Goal: Information Seeking & Learning: Learn about a topic

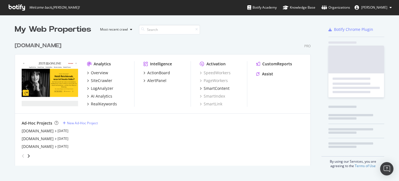
scroll to position [131, 301]
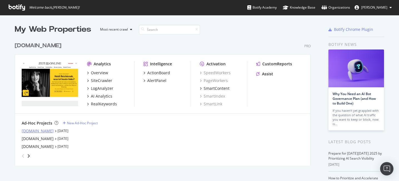
click at [41, 133] on div "academics.de" at bounding box center [38, 131] width 32 height 6
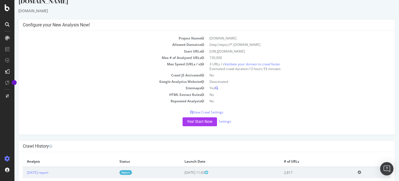
scroll to position [33, 0]
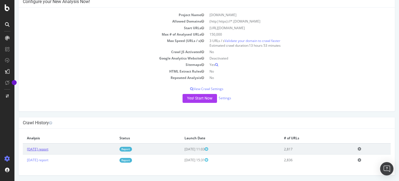
click at [48, 149] on link "2025 Sep. 1st report" at bounding box center [37, 149] width 21 height 5
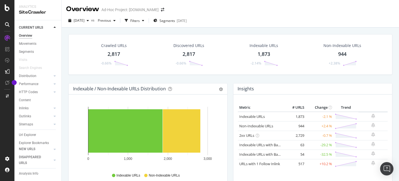
click at [63, 154] on div "Crawled URLs 2,817 -0.66% Discovered URLs 2,817 -0.66% Indexable URLs 1,873 -2.…" at bounding box center [231, 118] width 338 height 181
click at [36, 135] on div "Url Explorer" at bounding box center [27, 135] width 17 height 6
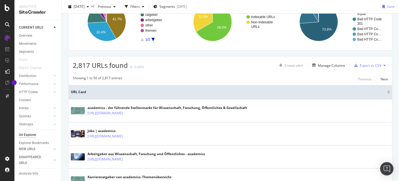
scroll to position [95, 0]
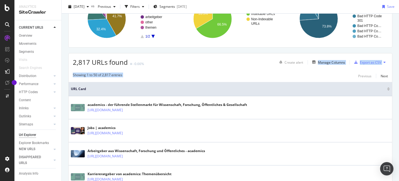
drag, startPoint x: 271, startPoint y: 67, endPoint x: 269, endPoint y: 70, distance: 3.1
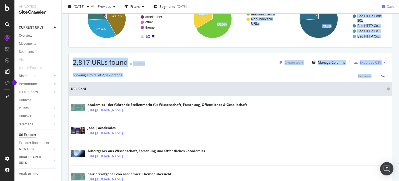
drag, startPoint x: 269, startPoint y: 70, endPoint x: 267, endPoint y: 44, distance: 25.4
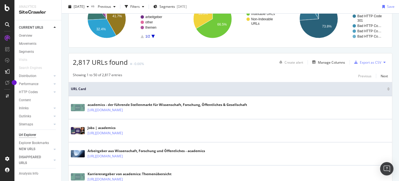
click at [267, 44] on div "URLs Crawled By Botify By pagetype Chart (by Value) Table Expand Export as CSV …" at bounding box center [230, 11] width 324 height 73
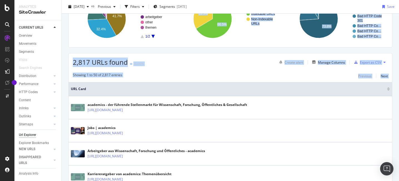
drag, startPoint x: 268, startPoint y: 49, endPoint x: 260, endPoint y: 84, distance: 35.9
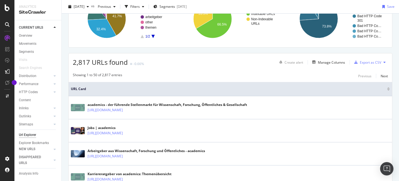
click at [260, 83] on th "URL Card" at bounding box center [231, 89] width 324 height 14
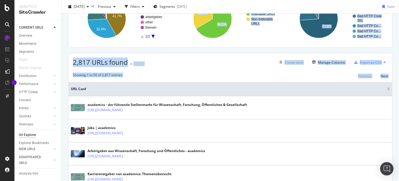
drag, startPoint x: 260, startPoint y: 83, endPoint x: 255, endPoint y: 44, distance: 38.8
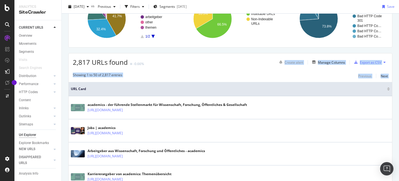
drag, startPoint x: 256, startPoint y: 60, endPoint x: 256, endPoint y: 85, distance: 25.0
click at [256, 83] on th "URL Card" at bounding box center [231, 89] width 324 height 14
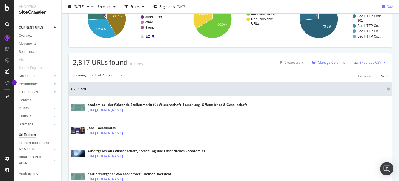
click at [325, 65] on div "Manage Columns" at bounding box center [327, 62] width 35 height 6
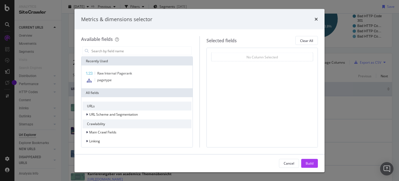
click at [350, 75] on div "Metrics & dimensions selector Available fields Recently Used Raw Internal Pager…" at bounding box center [199, 90] width 399 height 181
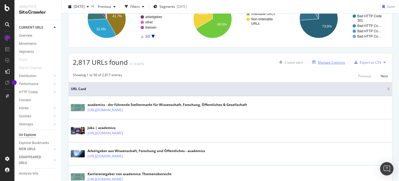
click at [333, 65] on div "Manage Columns" at bounding box center [327, 62] width 35 height 6
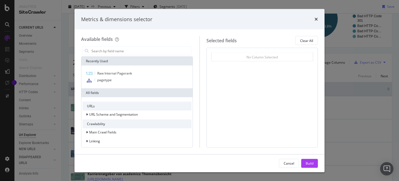
click at [341, 76] on div "Metrics & dimensions selector Available fields Recently Used Raw Internal Pager…" at bounding box center [199, 90] width 399 height 181
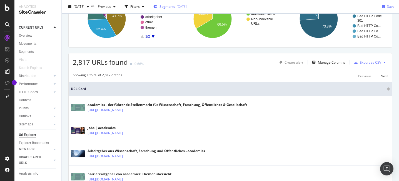
click at [187, 7] on div "[DATE]" at bounding box center [182, 6] width 10 height 5
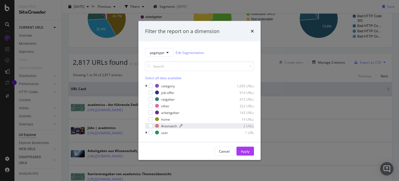
click at [167, 127] on div "#nomatch" at bounding box center [169, 125] width 16 height 5
click at [241, 151] on div "Apply" at bounding box center [245, 151] width 9 height 5
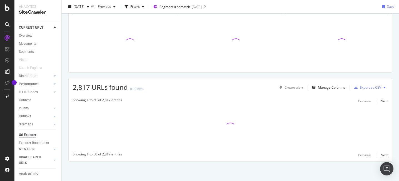
scroll to position [70, 0]
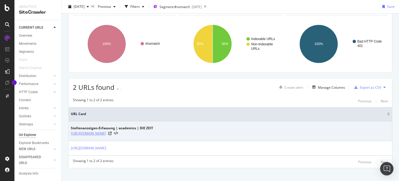
click at [103, 133] on link "https://inserieren.academics.de/de/" at bounding box center [88, 134] width 35 height 6
